Goal: Transaction & Acquisition: Download file/media

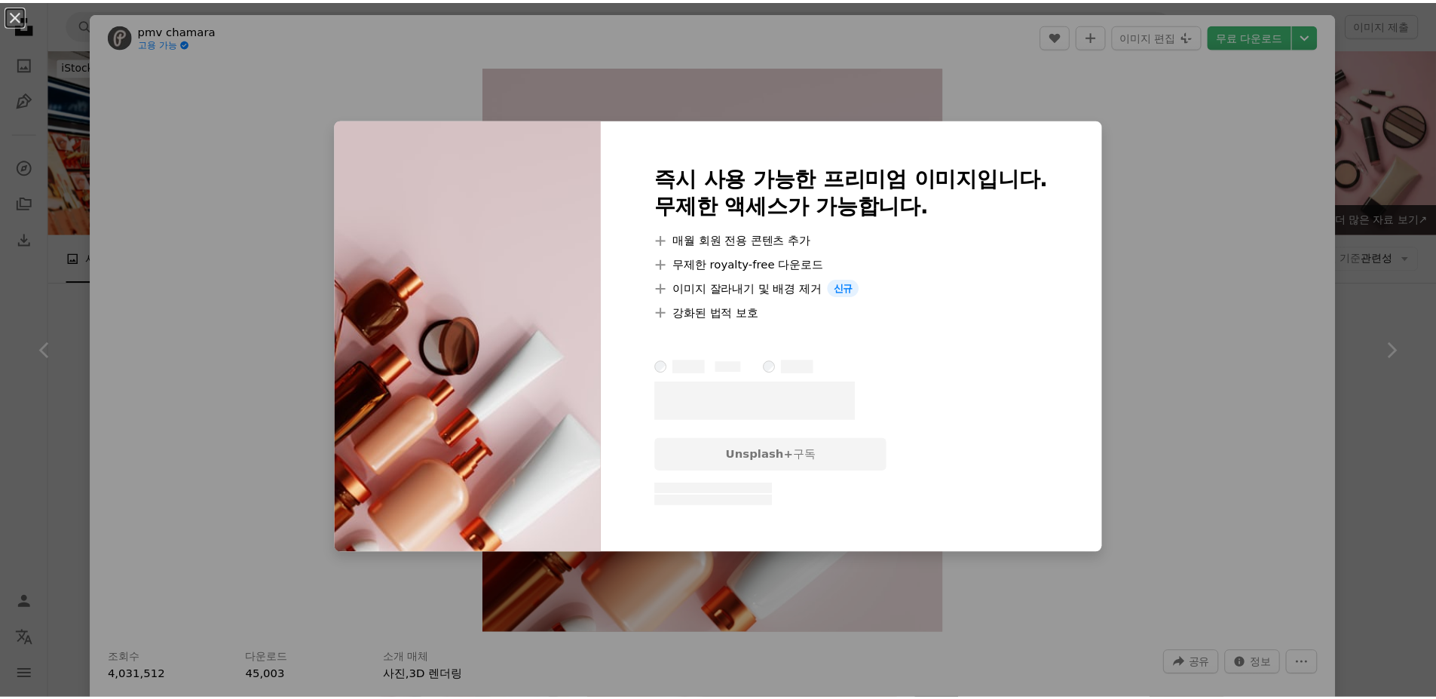
scroll to position [2789, 0]
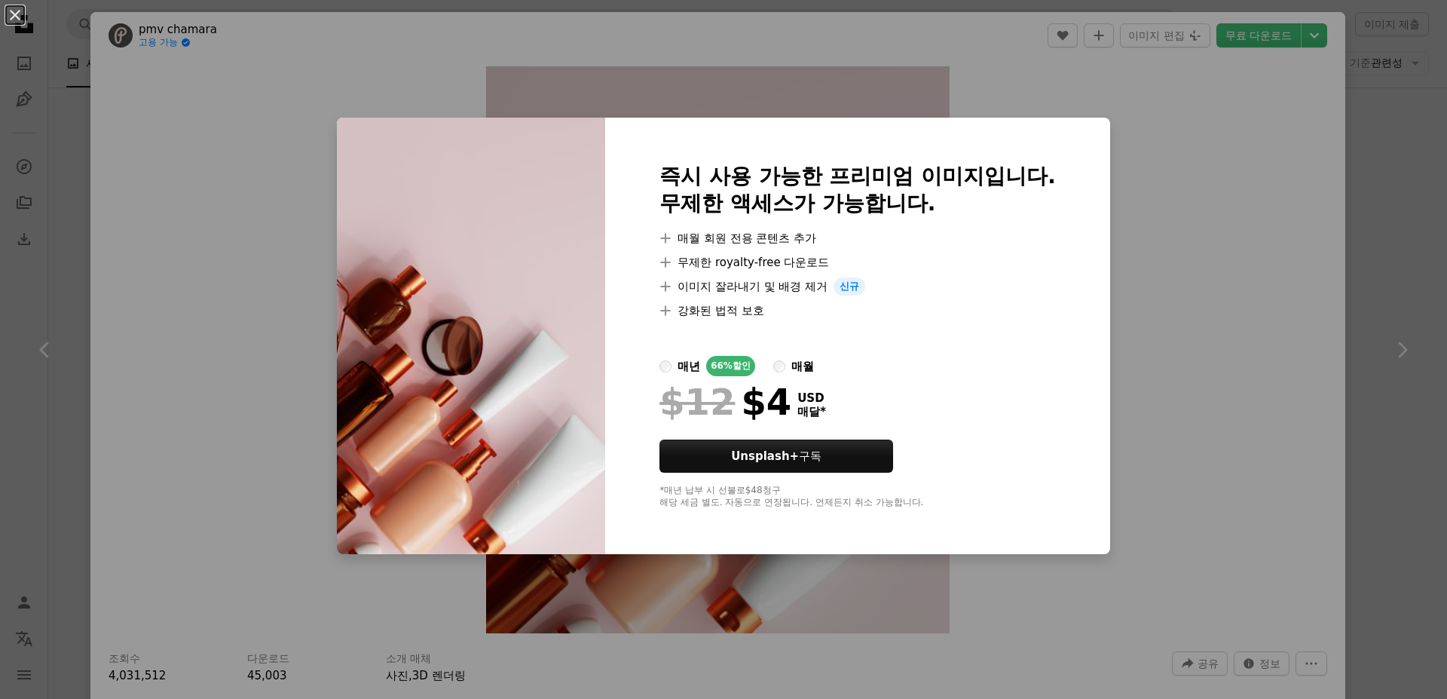
click at [1146, 135] on div "An X shape 즉시 사용 가능한 프리미엄 이미지입니다. 무제한 액세스가 가능합니다. A plus sign 매월 회원 전용 콘텐츠 추가 A…" at bounding box center [723, 349] width 1447 height 699
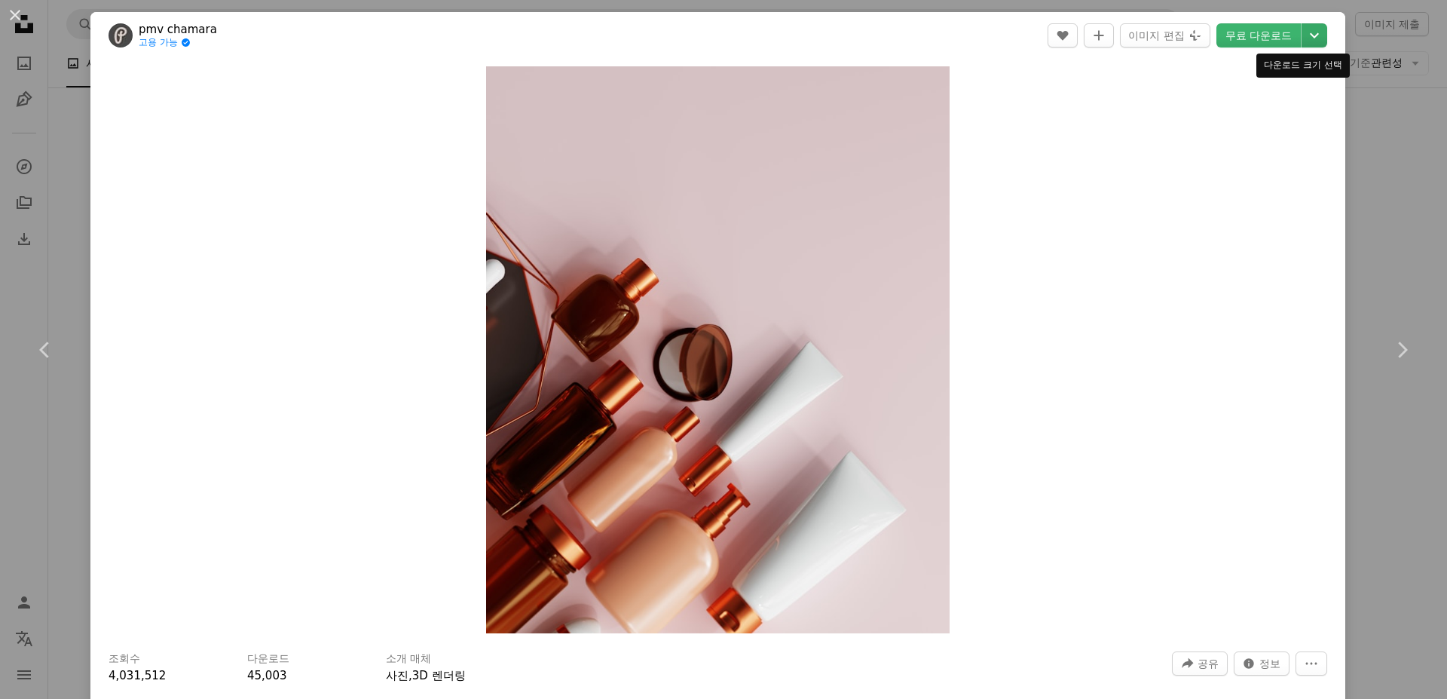
click at [1310, 38] on icon "다운로드 크기 선택" at bounding box center [1314, 35] width 9 height 5
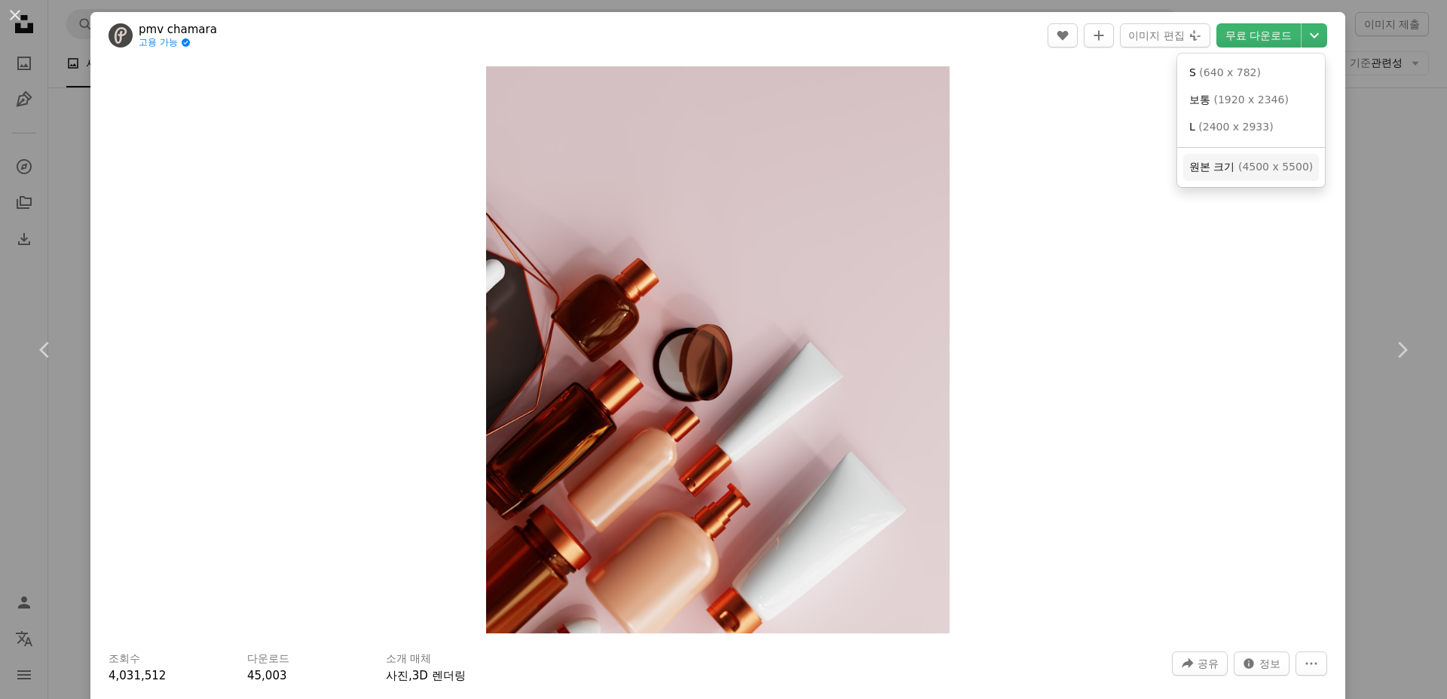
click at [1218, 157] on link "원본 크기 ( 4500 x 5500 )" at bounding box center [1251, 167] width 136 height 27
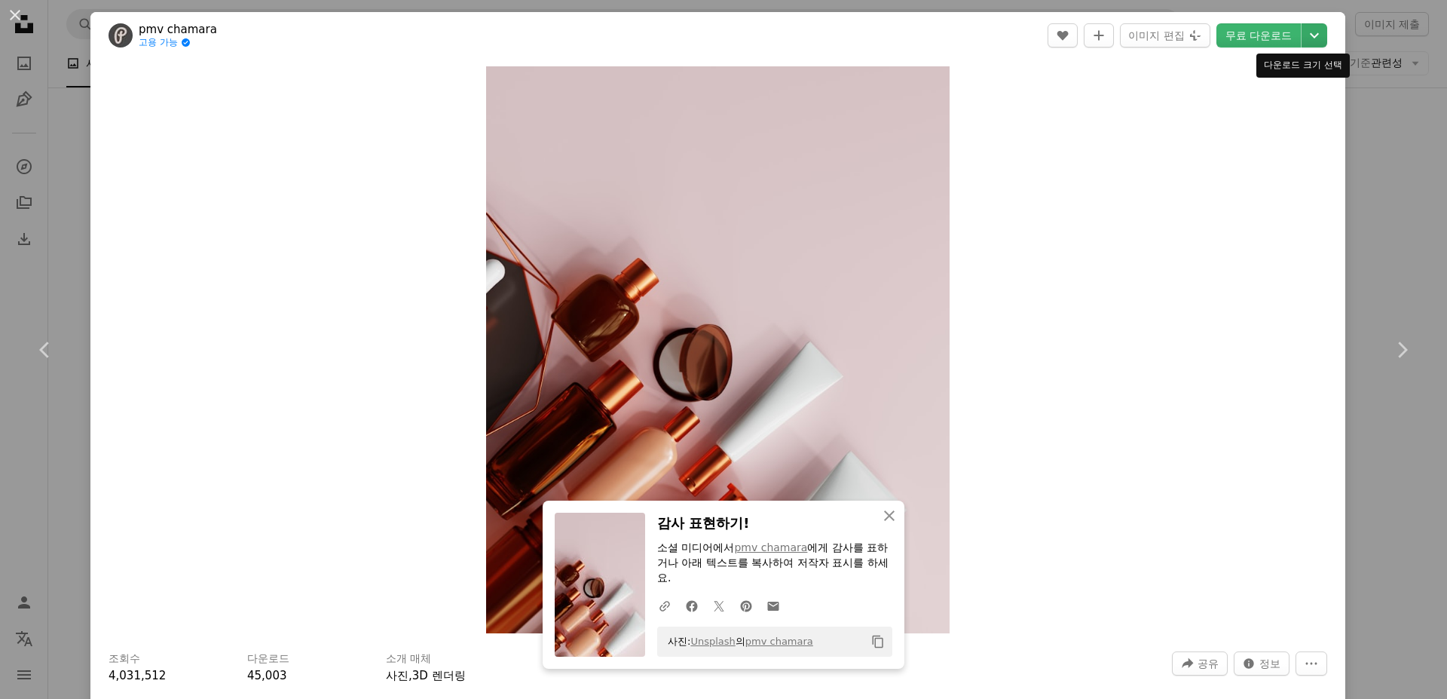
click at [1310, 37] on icon "다운로드 크기 선택" at bounding box center [1314, 35] width 9 height 5
click at [1357, 243] on dialog "An X shape Chevron left Chevron right An X shape 닫기 감사 표현하기! 소셜 미디어에서 pmv chama…" at bounding box center [723, 349] width 1447 height 699
click at [11, 17] on button "An X shape" at bounding box center [15, 15] width 18 height 18
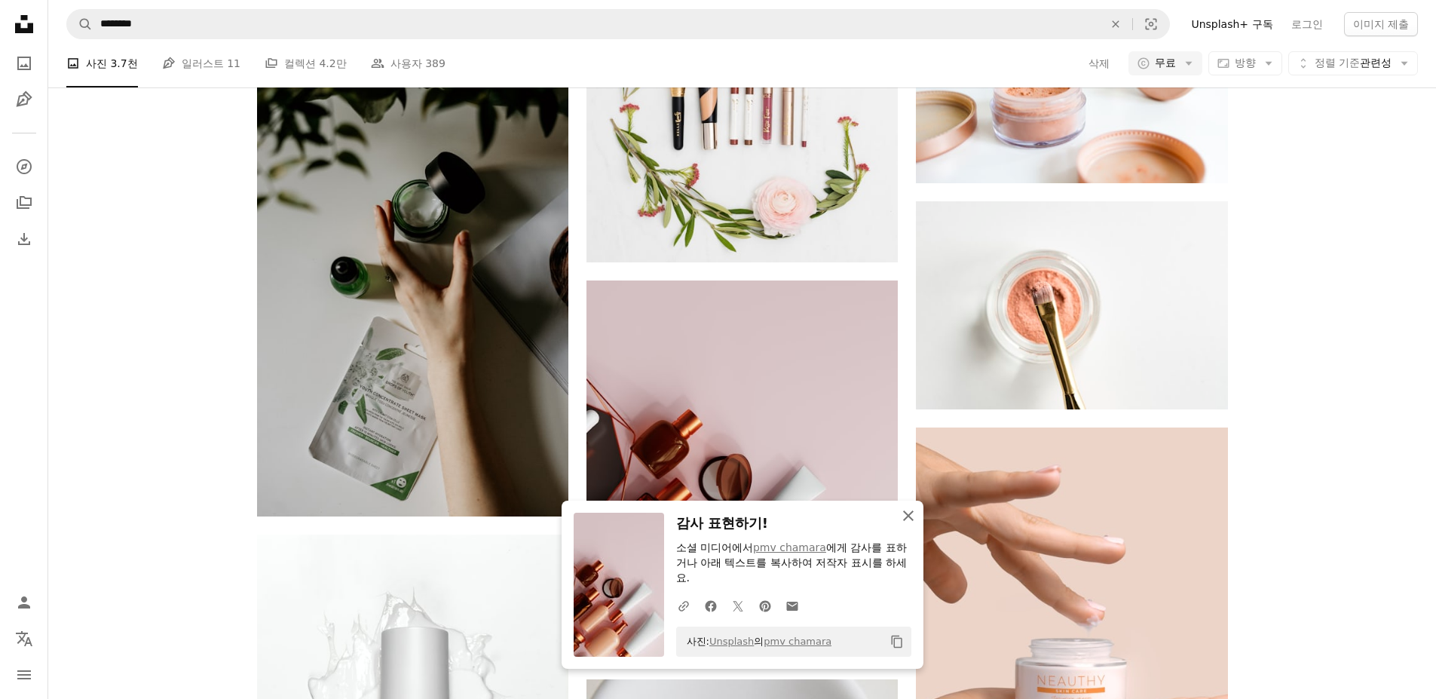
click at [904, 522] on icon "An X shape" at bounding box center [908, 516] width 18 height 18
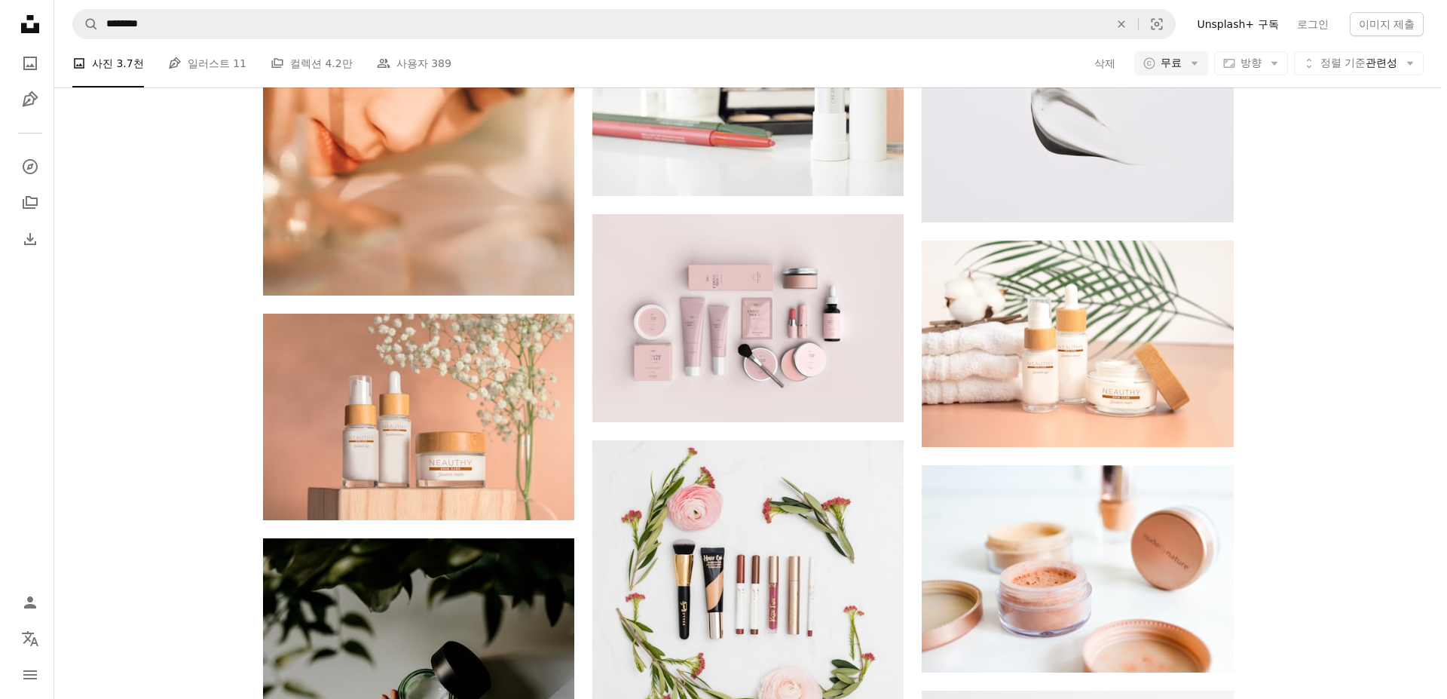
scroll to position [2186, 0]
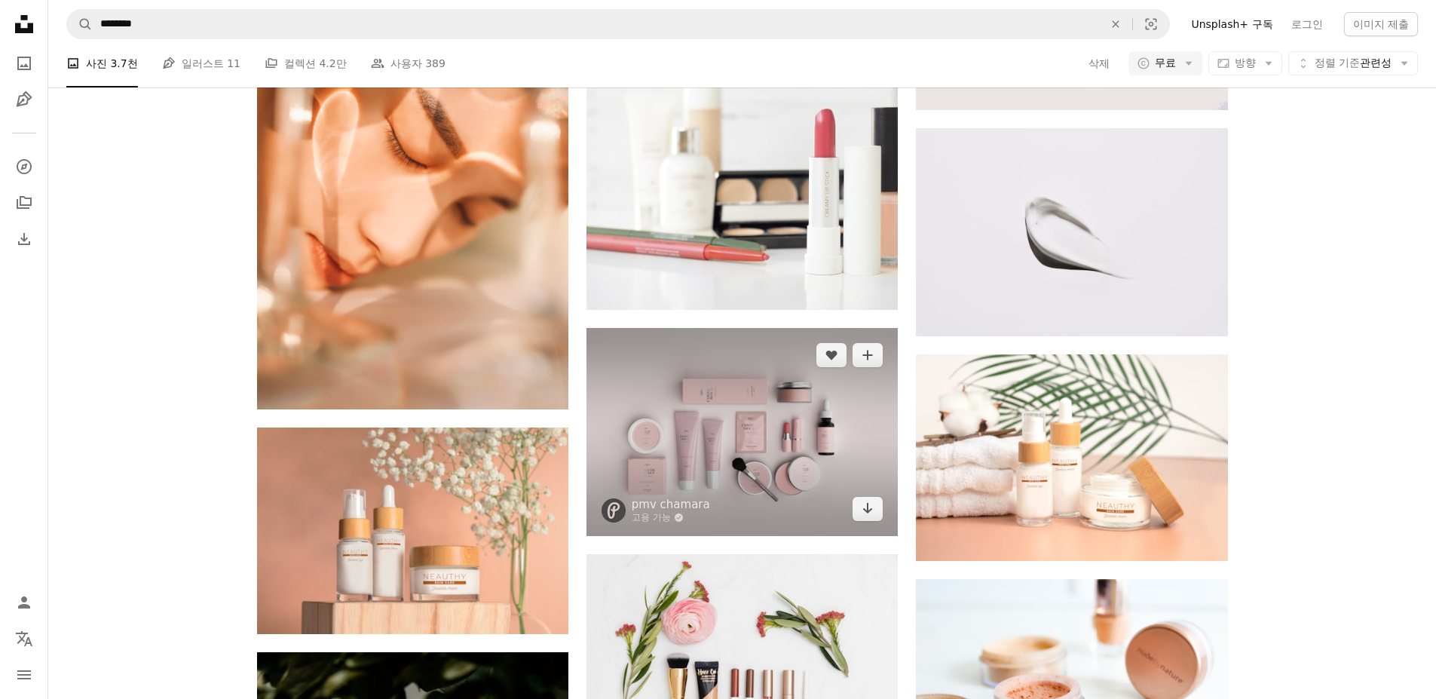
click at [837, 404] on img at bounding box center [741, 432] width 311 height 208
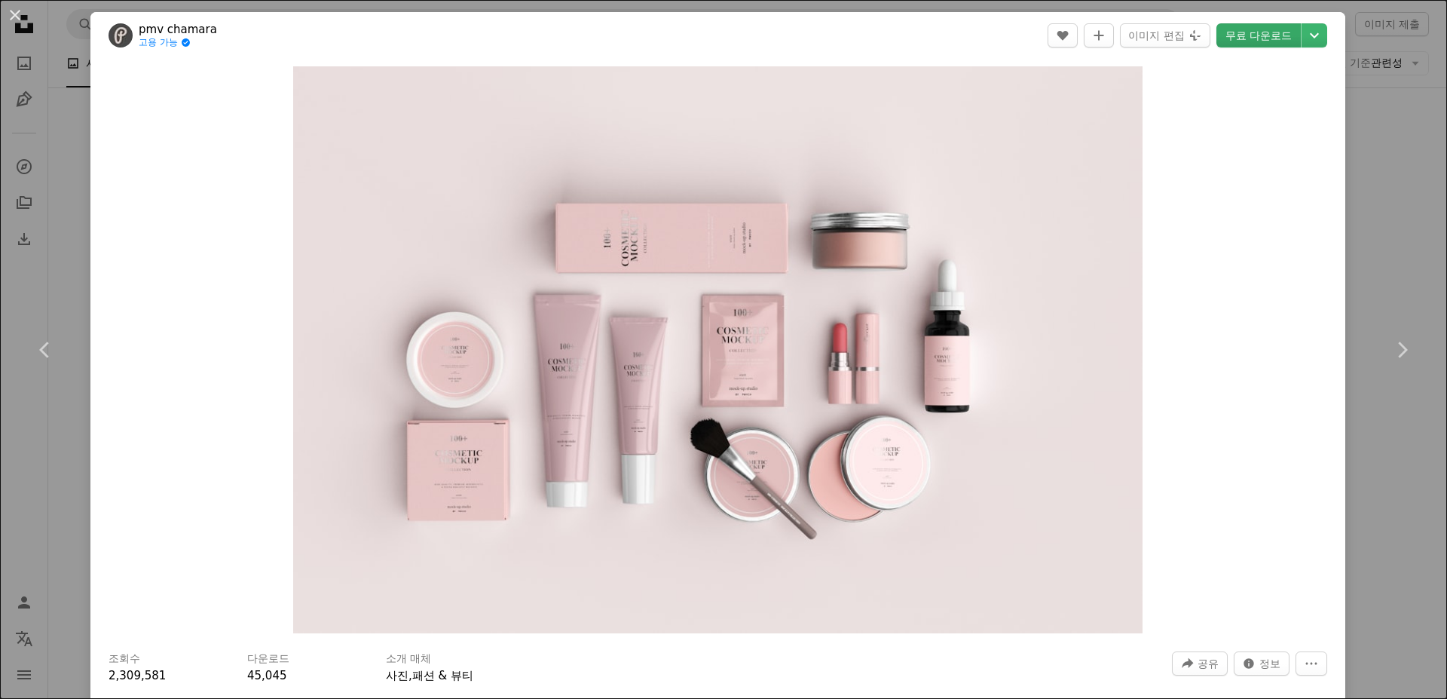
click at [1250, 32] on link "무료 다운로드" at bounding box center [1259, 35] width 84 height 24
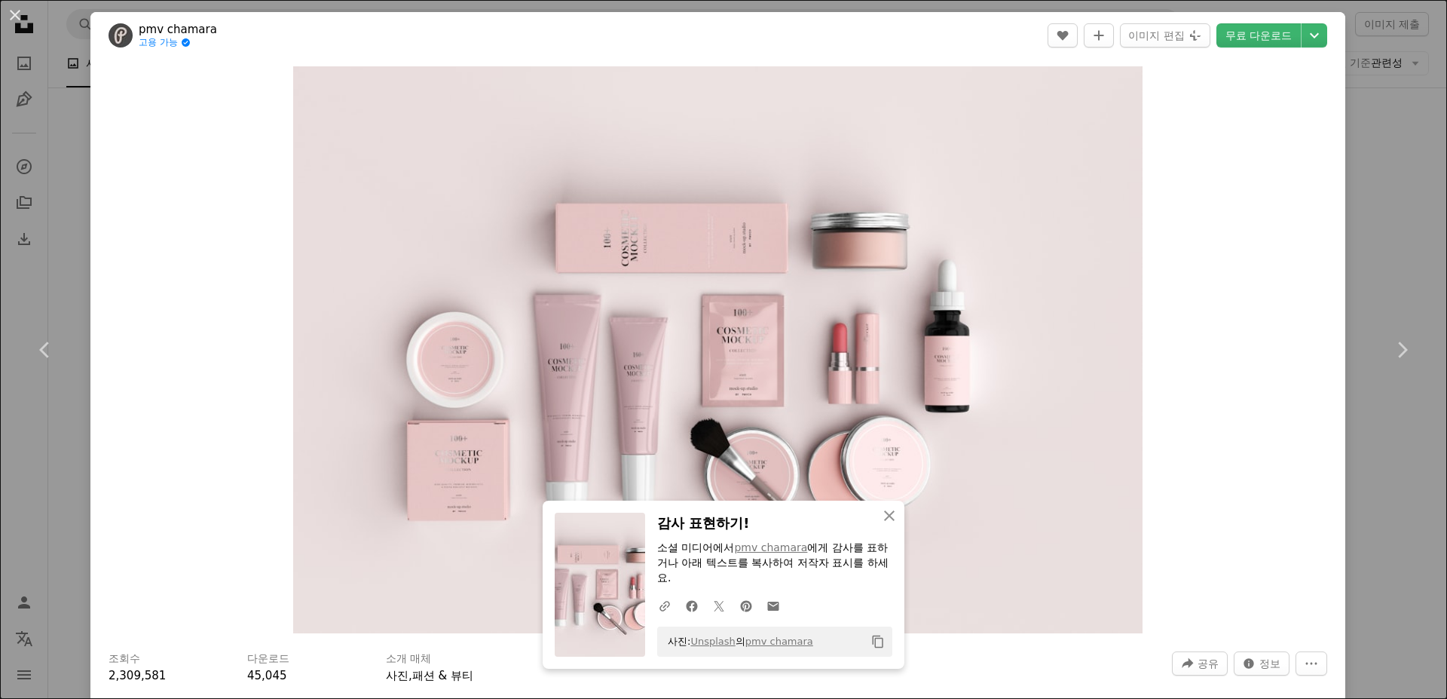
click at [192, 32] on link "pmv chamara" at bounding box center [178, 29] width 78 height 15
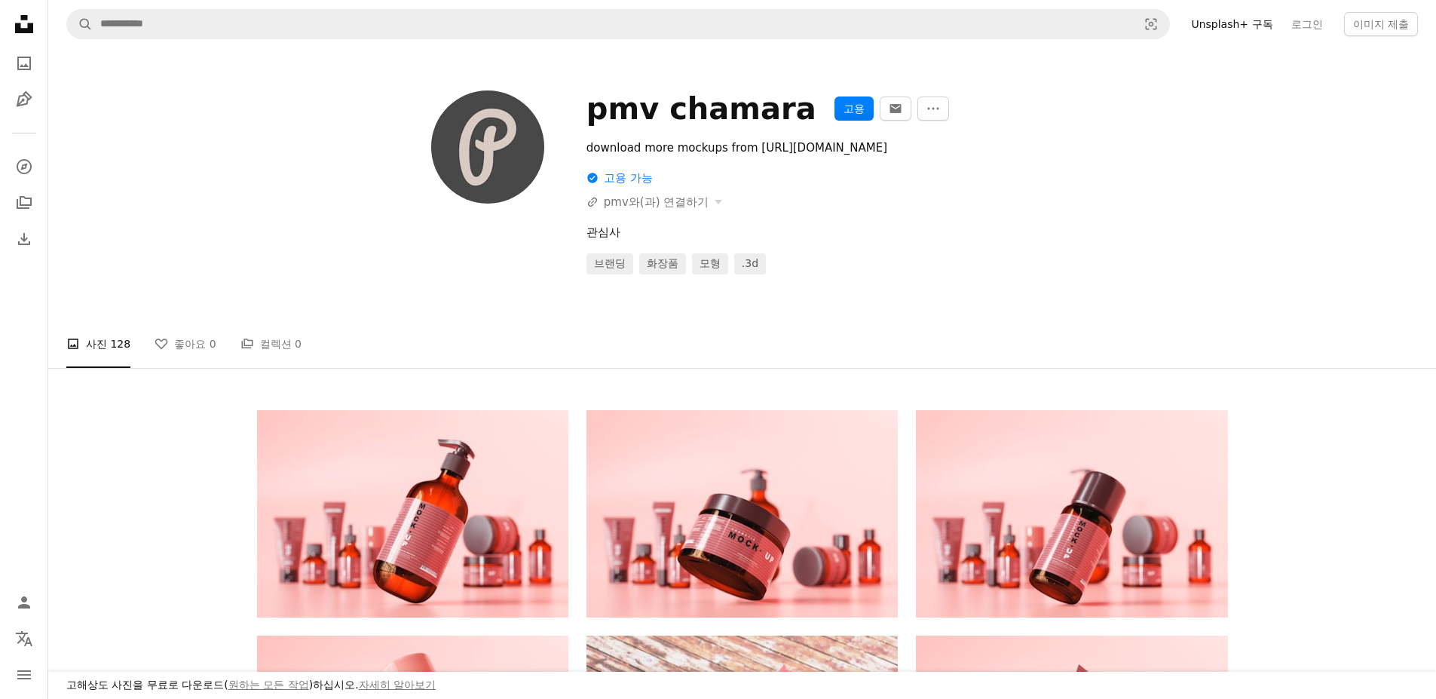
click at [14, 12] on icon "Unsplash logo Unsplash 홈" at bounding box center [24, 24] width 30 height 30
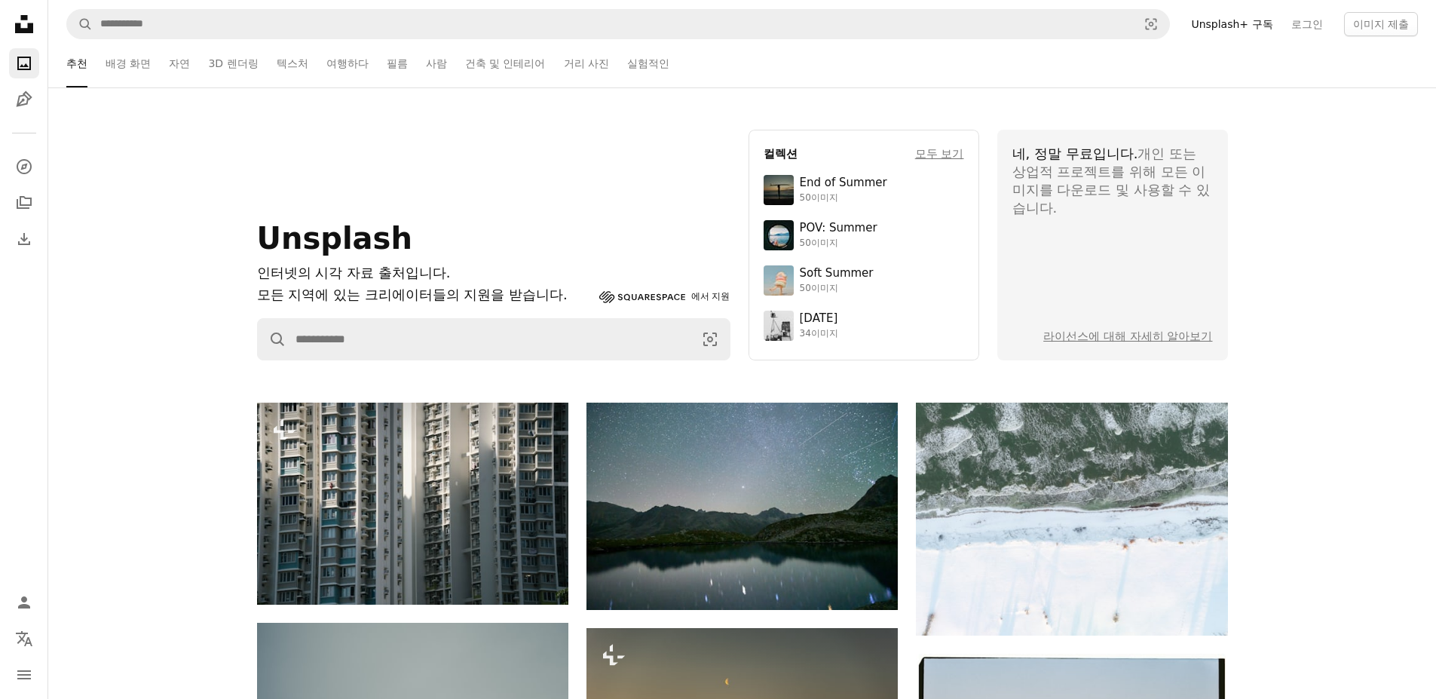
click at [221, 290] on div "Unsplash 인터넷의 시각 자료 출처입니다. 모든 지역에 있는 크리에이터들의 지원을 받습니다. Squarespace 에서 지원 A magn…" at bounding box center [742, 245] width 1388 height 231
